Goal: Task Accomplishment & Management: Manage account settings

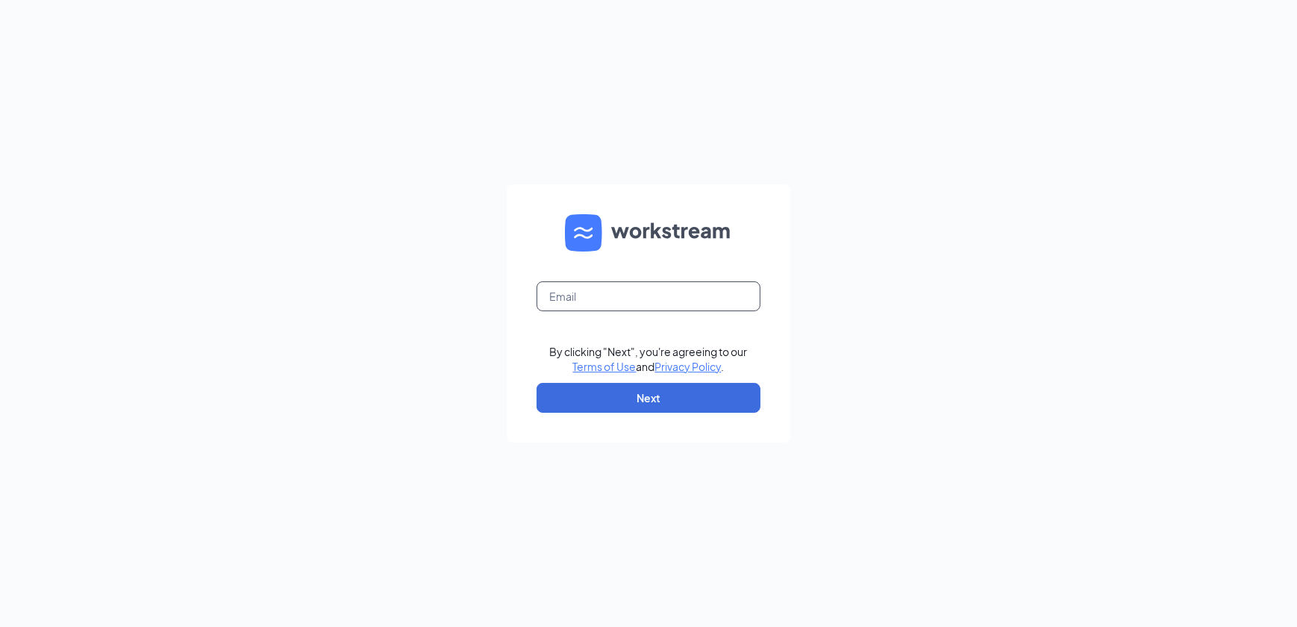
click at [633, 291] on input "text" at bounding box center [649, 296] width 224 height 30
type input "[EMAIL_ADDRESS][DOMAIN_NAME]"
click at [657, 406] on button "Next" at bounding box center [649, 398] width 224 height 30
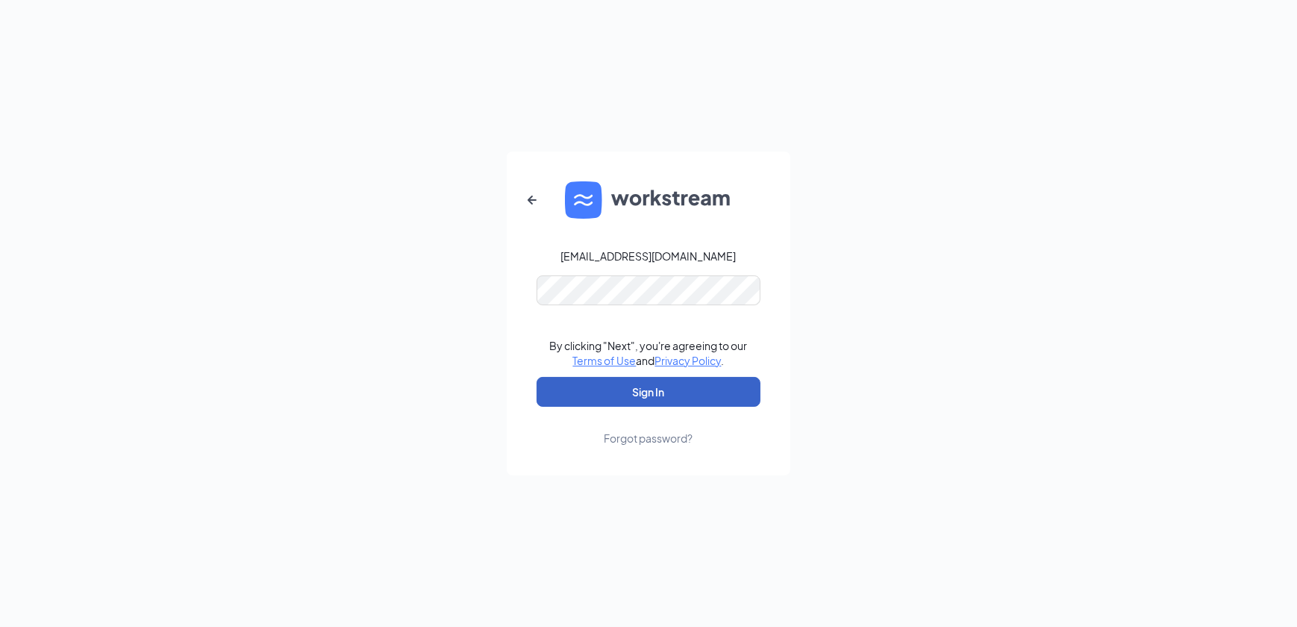
click at [646, 397] on button "Sign In" at bounding box center [649, 392] width 224 height 30
click at [452, 293] on div "office@robbinsaceace.com Credential mismatches. By clicking "Next", you're agre…" at bounding box center [648, 313] width 1297 height 627
click at [671, 382] on button "Sign In" at bounding box center [649, 392] width 224 height 30
click at [522, 201] on button "button" at bounding box center [532, 200] width 36 height 36
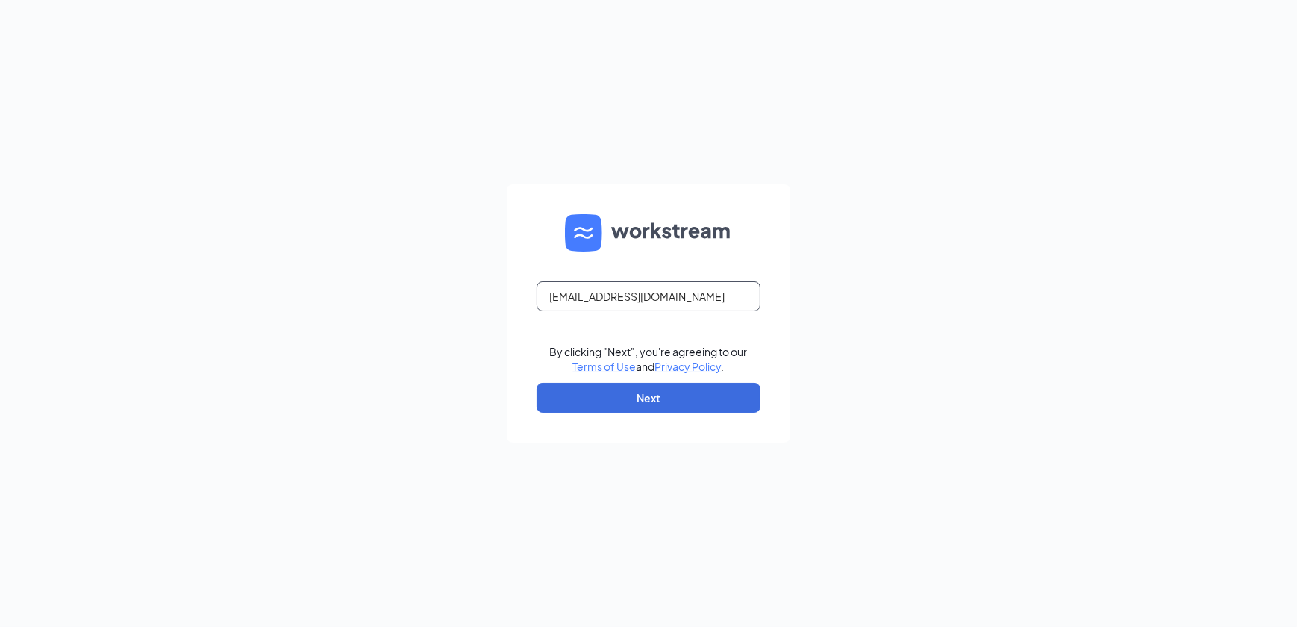
drag, startPoint x: 643, startPoint y: 295, endPoint x: 659, endPoint y: 304, distance: 18.1
click at [643, 295] on input "office@robbinsaceace.com" at bounding box center [649, 296] width 224 height 30
type input "office@robbinsace.com"
click at [686, 399] on button "Next" at bounding box center [649, 398] width 224 height 30
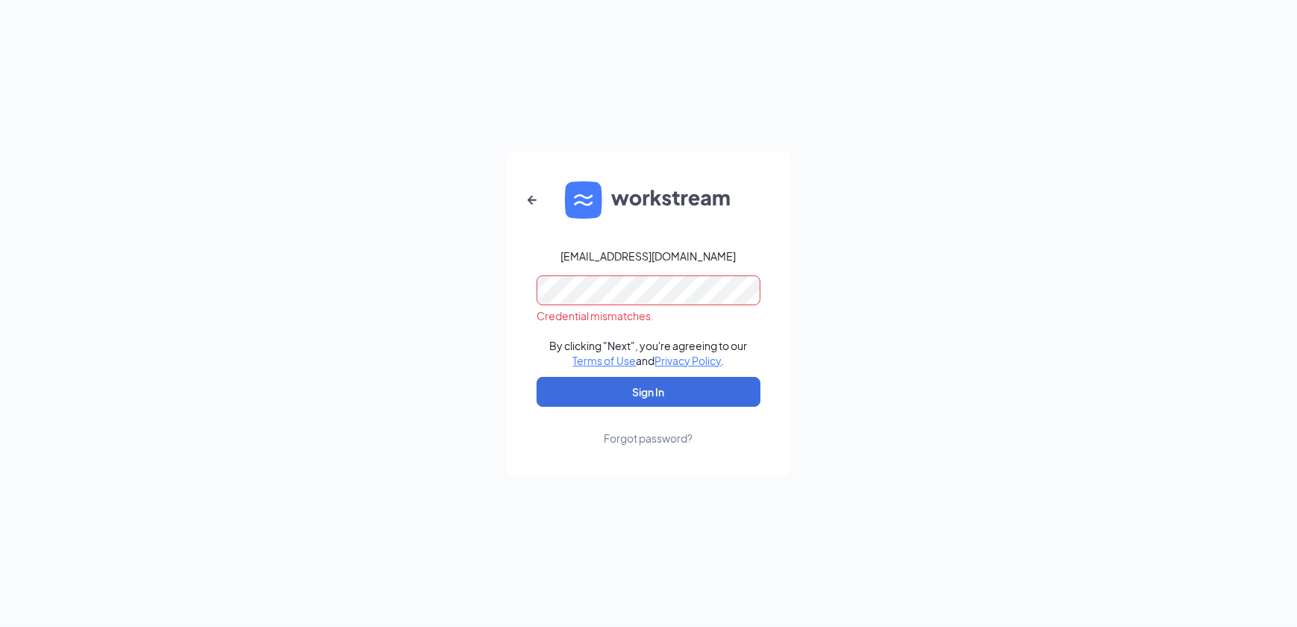
click at [411, 284] on div "office@robbinsace.com Credential mismatches. By clicking "Next", you're agreein…" at bounding box center [648, 313] width 1297 height 627
click at [633, 393] on button "Sign In" at bounding box center [649, 392] width 224 height 30
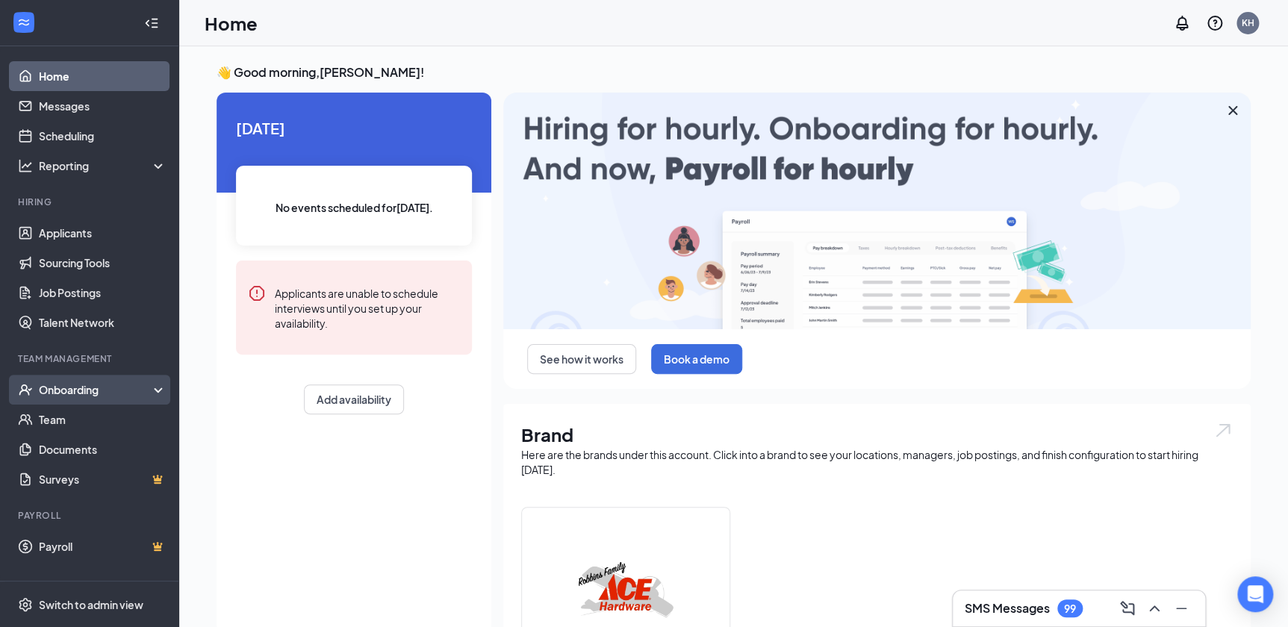
click at [61, 390] on div "Onboarding" at bounding box center [96, 389] width 115 height 15
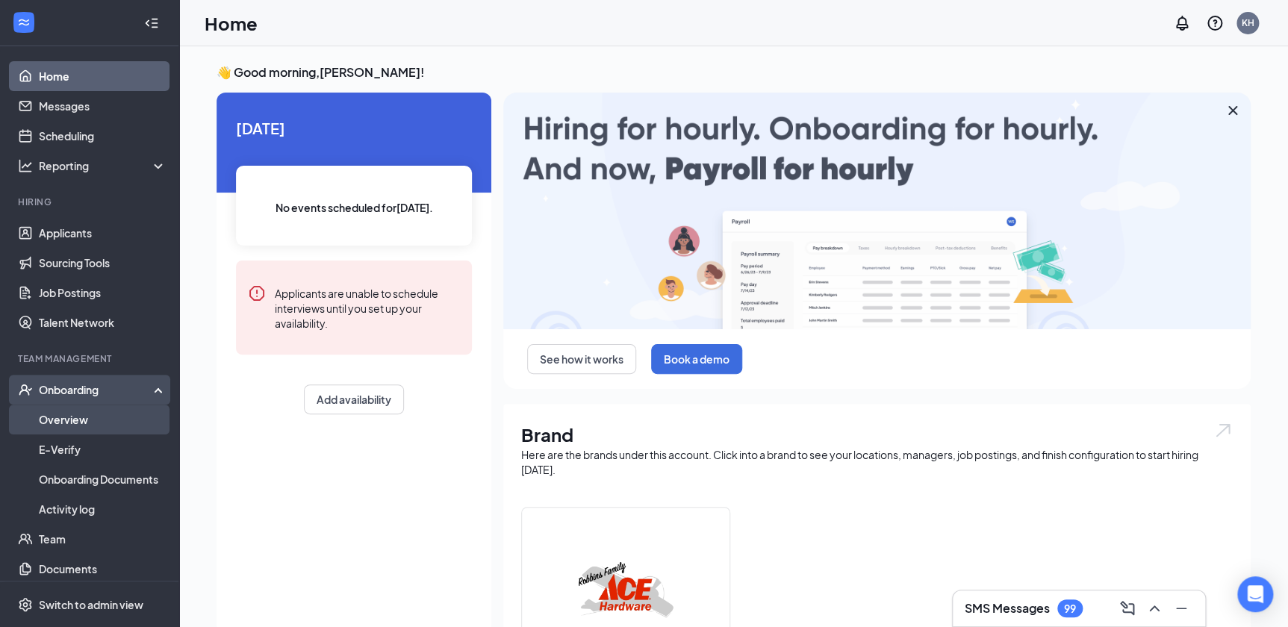
click at [76, 411] on link "Overview" at bounding box center [103, 420] width 128 height 30
